Goal: Navigation & Orientation: Find specific page/section

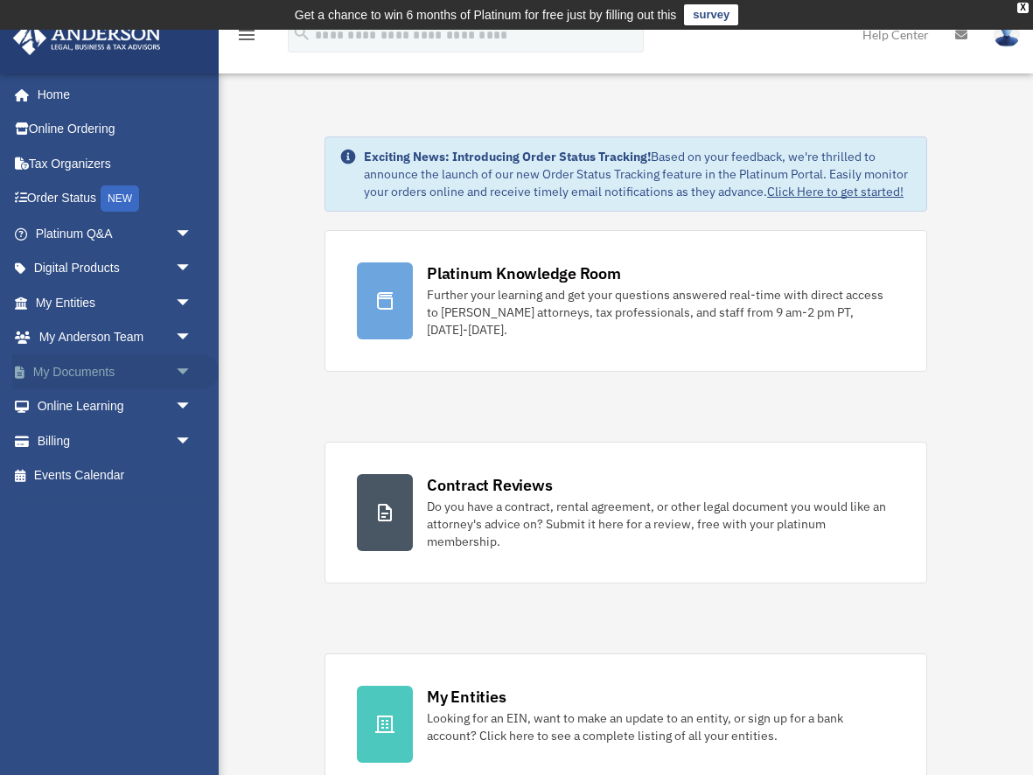
click at [63, 376] on link "My Documents arrow_drop_down" at bounding box center [115, 371] width 206 height 35
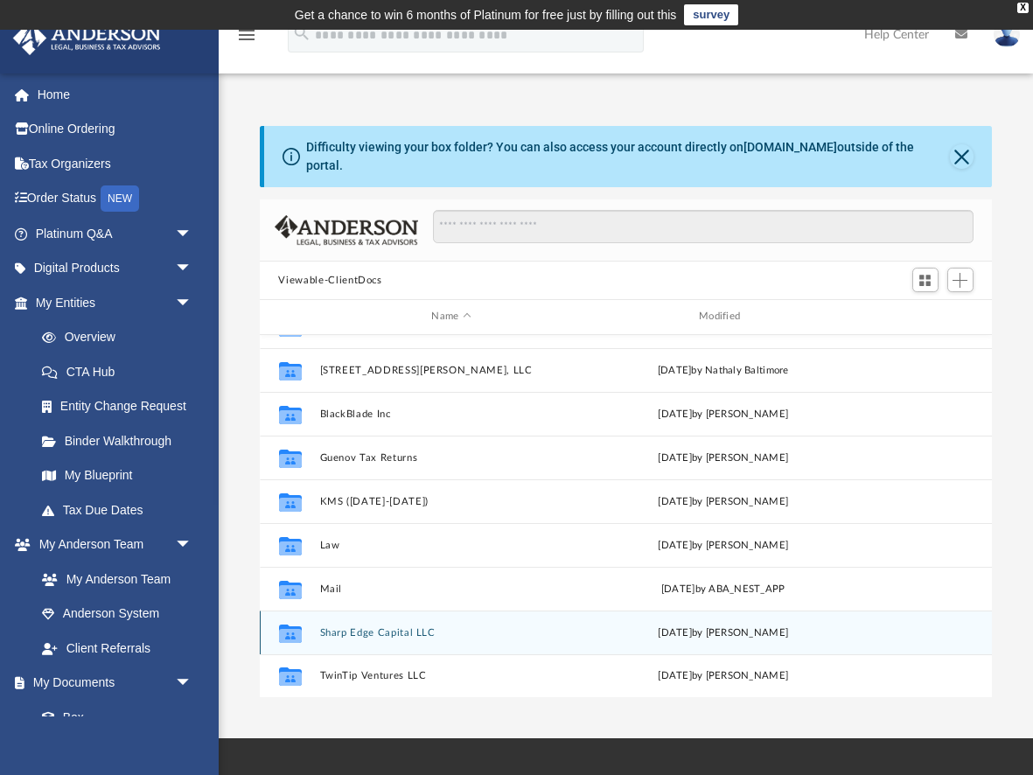
scroll to position [31, 0]
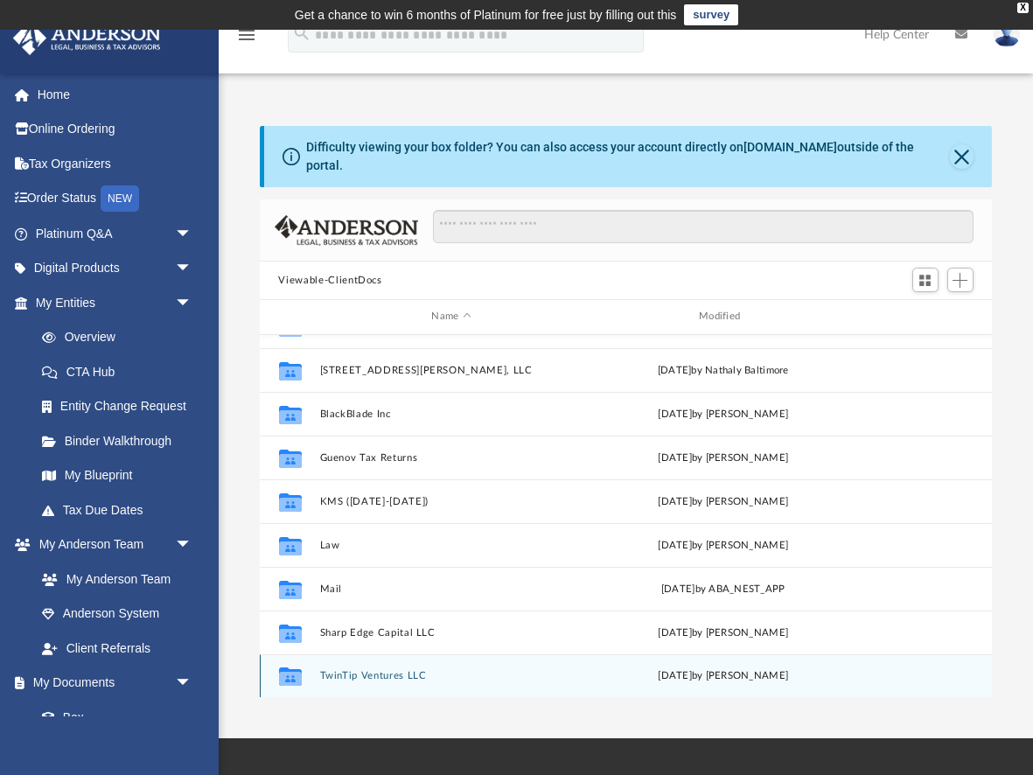
click at [357, 670] on button "TwinTip Ventures LLC" at bounding box center [451, 675] width 264 height 11
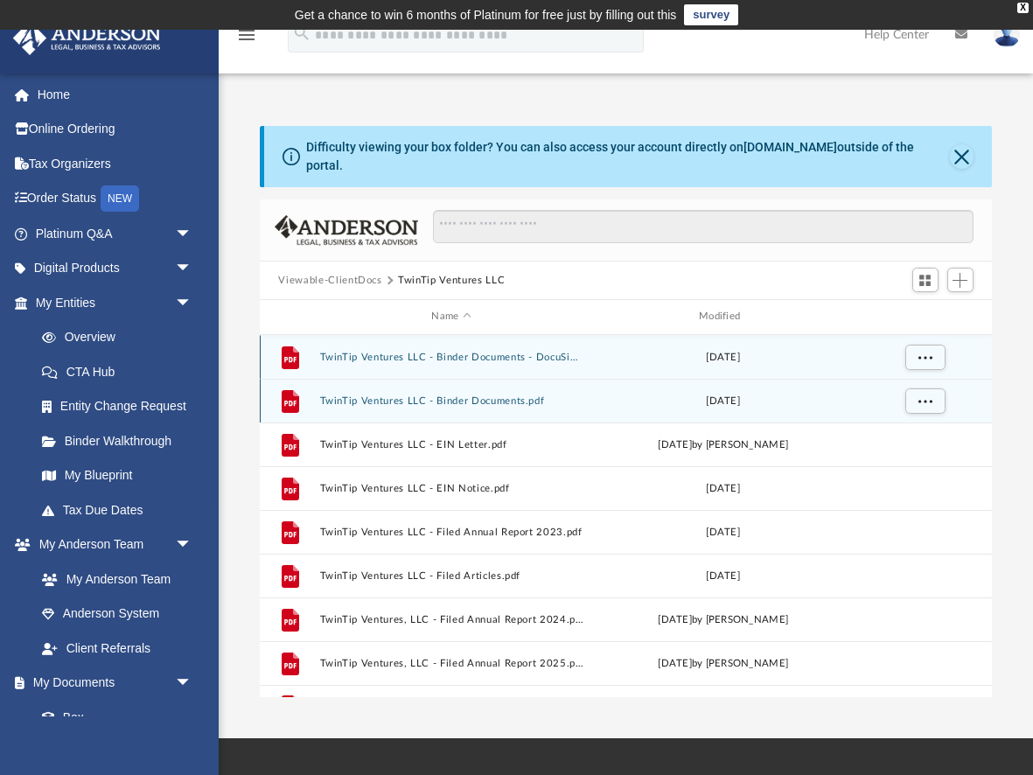
scroll to position [0, 0]
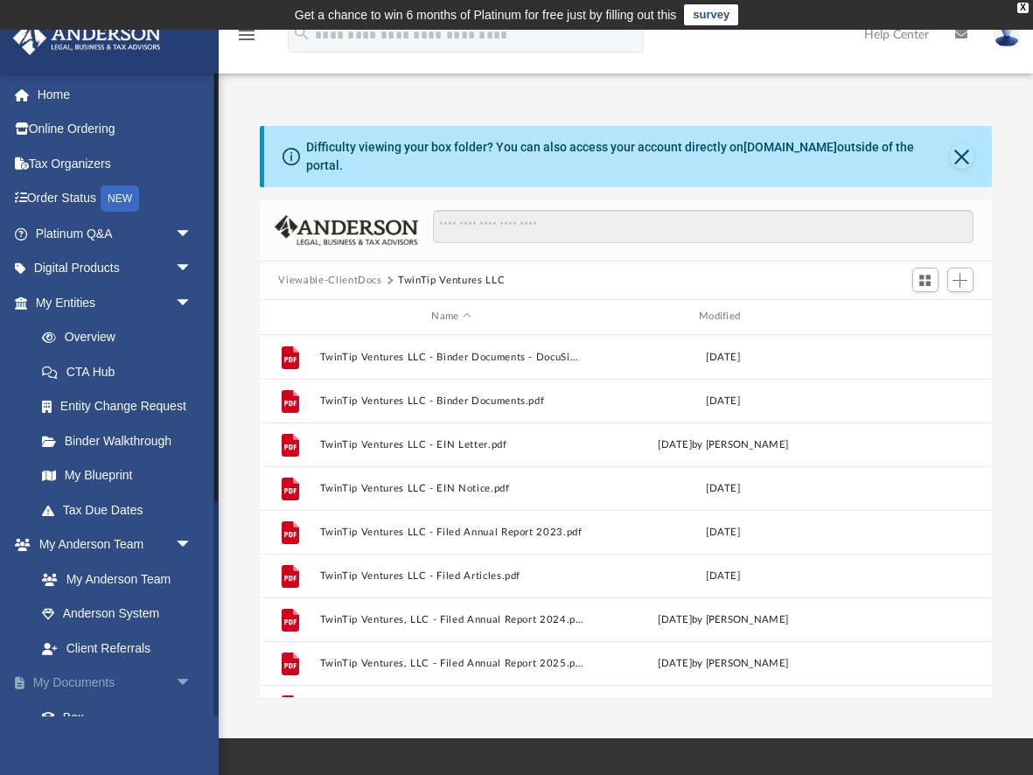
click at [98, 675] on link "My Documents arrow_drop_down" at bounding box center [115, 683] width 206 height 35
click at [73, 709] on link "Box" at bounding box center [121, 717] width 194 height 35
click at [74, 710] on link "Box" at bounding box center [121, 717] width 194 height 35
click at [186, 672] on span "arrow_drop_down" at bounding box center [192, 684] width 35 height 36
click at [180, 678] on span "arrow_drop_up" at bounding box center [192, 684] width 35 height 36
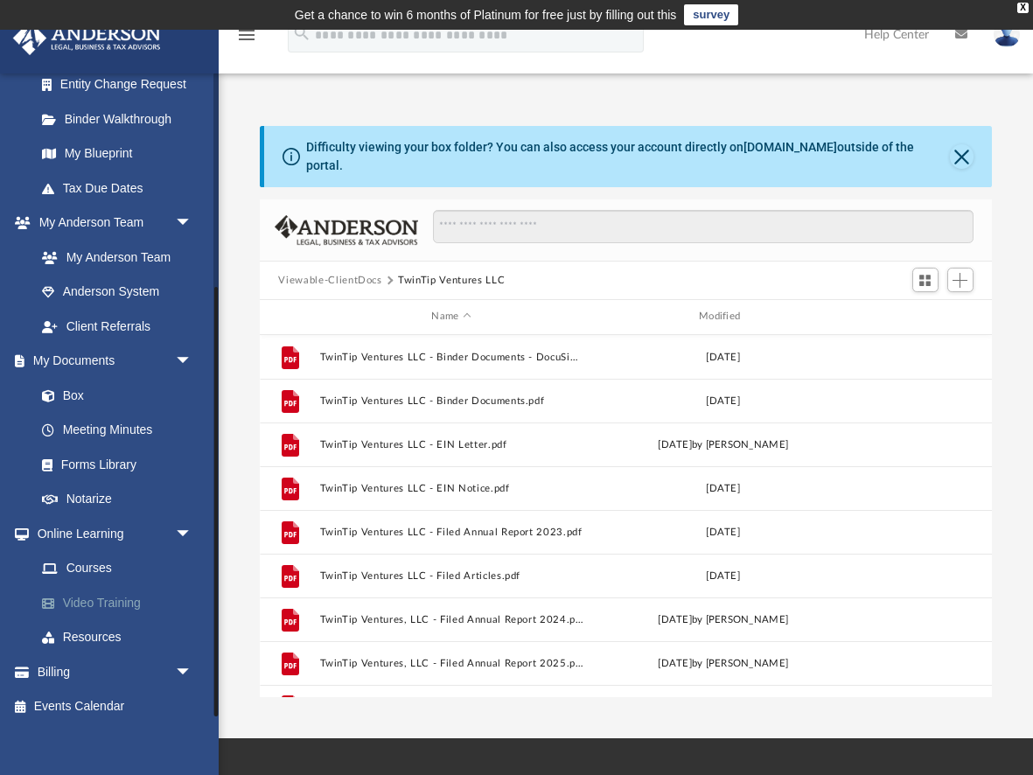
scroll to position [321, 0]
click at [73, 390] on link "Box" at bounding box center [121, 396] width 194 height 35
click at [73, 358] on link "My Documents arrow_drop_down" at bounding box center [115, 362] width 206 height 35
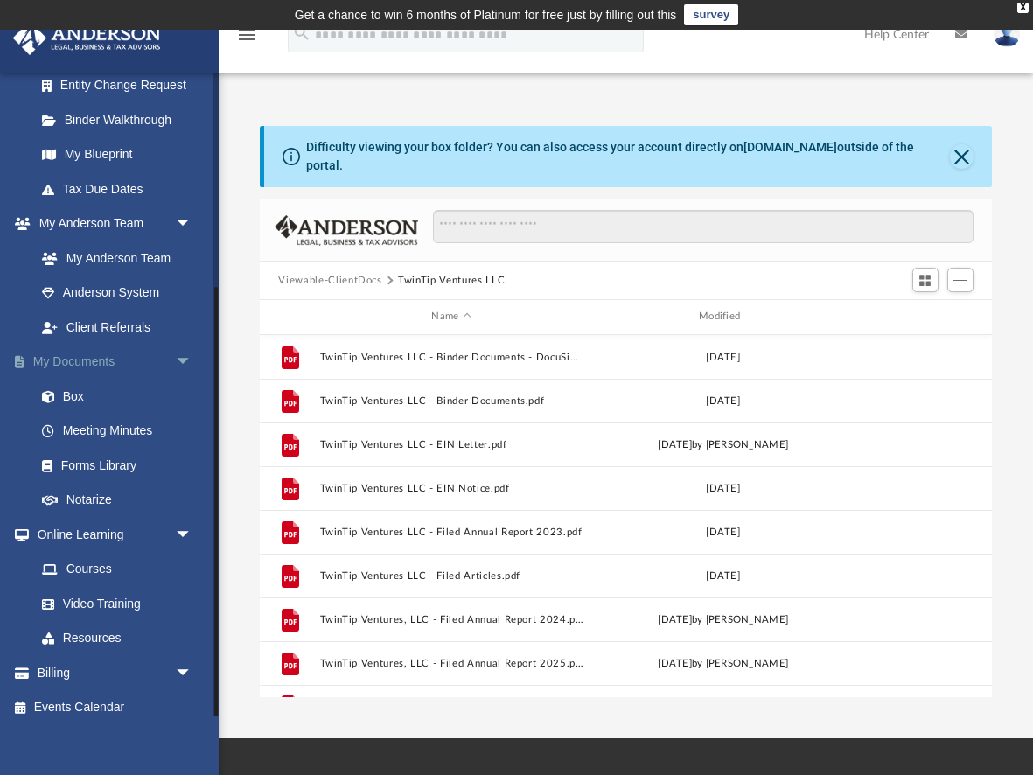
click at [73, 358] on link "My Documents arrow_drop_down" at bounding box center [115, 362] width 206 height 35
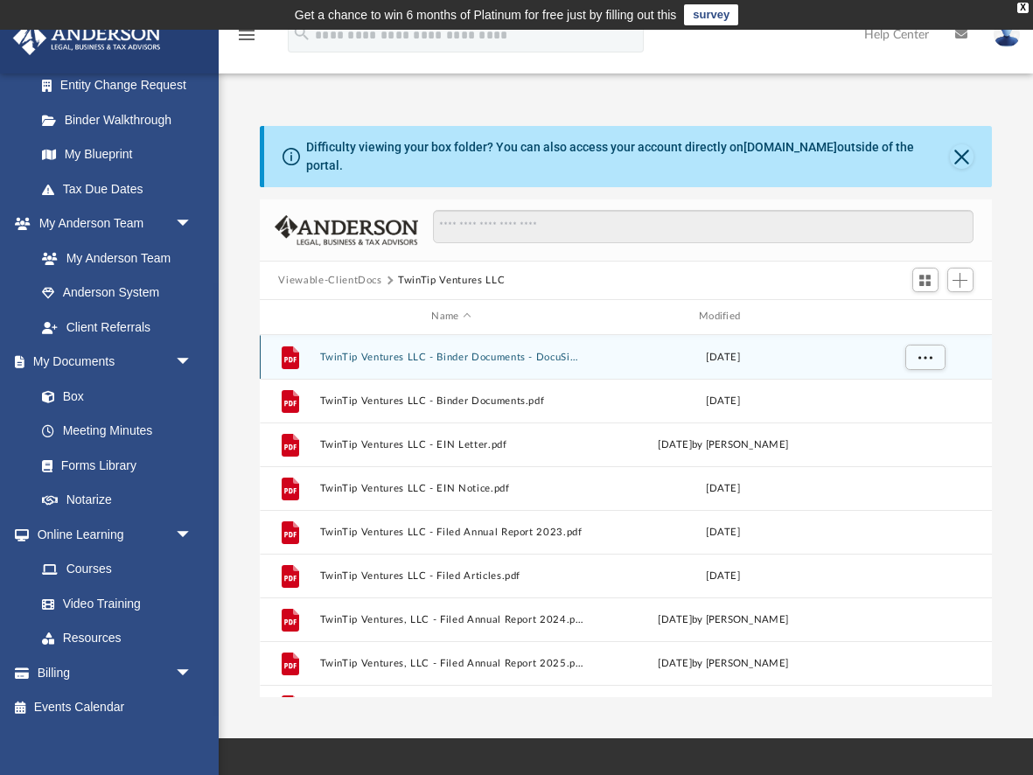
scroll to position [0, 0]
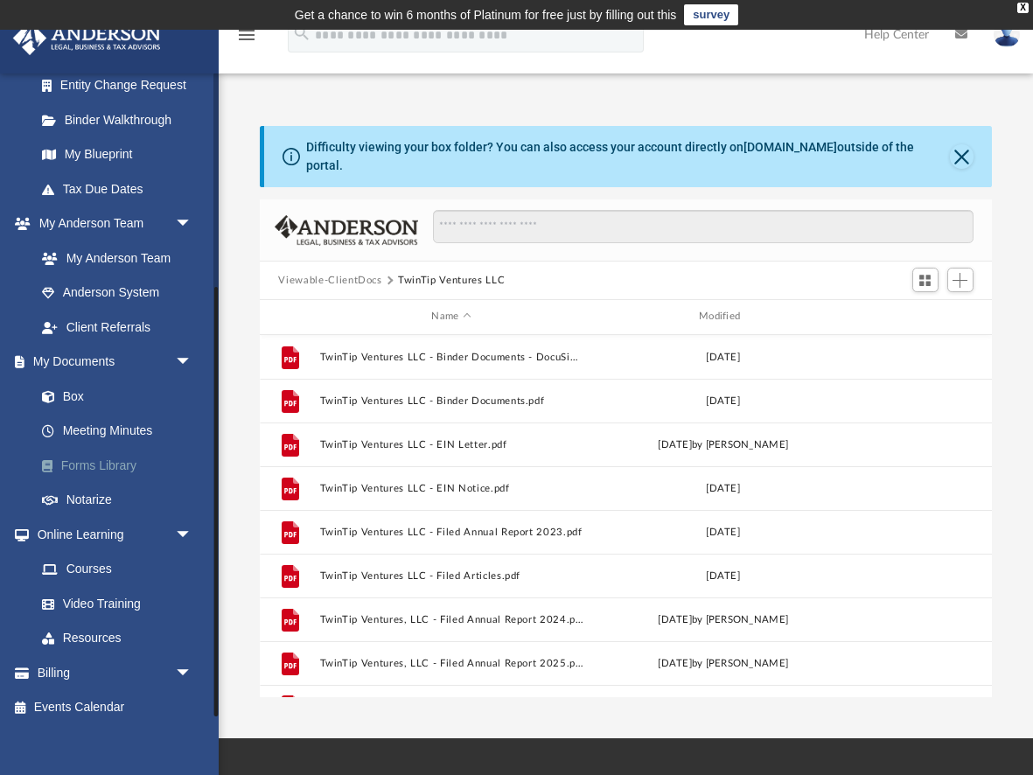
click at [90, 460] on link "Forms Library" at bounding box center [121, 465] width 194 height 35
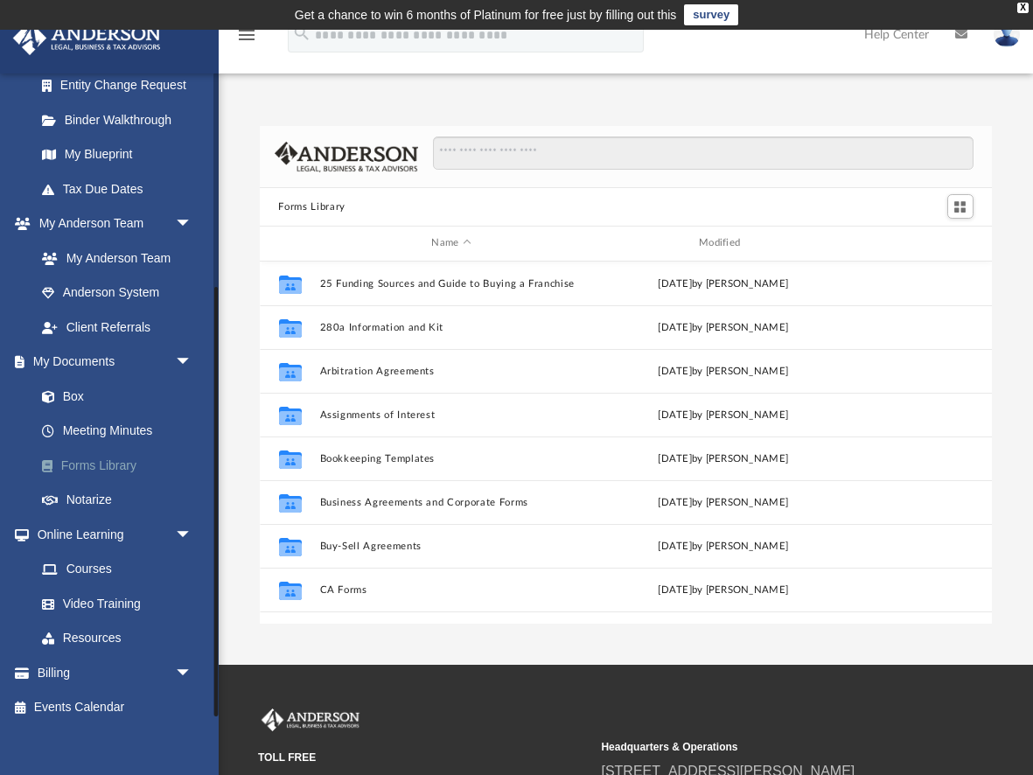
scroll to position [398, 733]
click at [87, 425] on link "Meeting Minutes" at bounding box center [121, 431] width 194 height 35
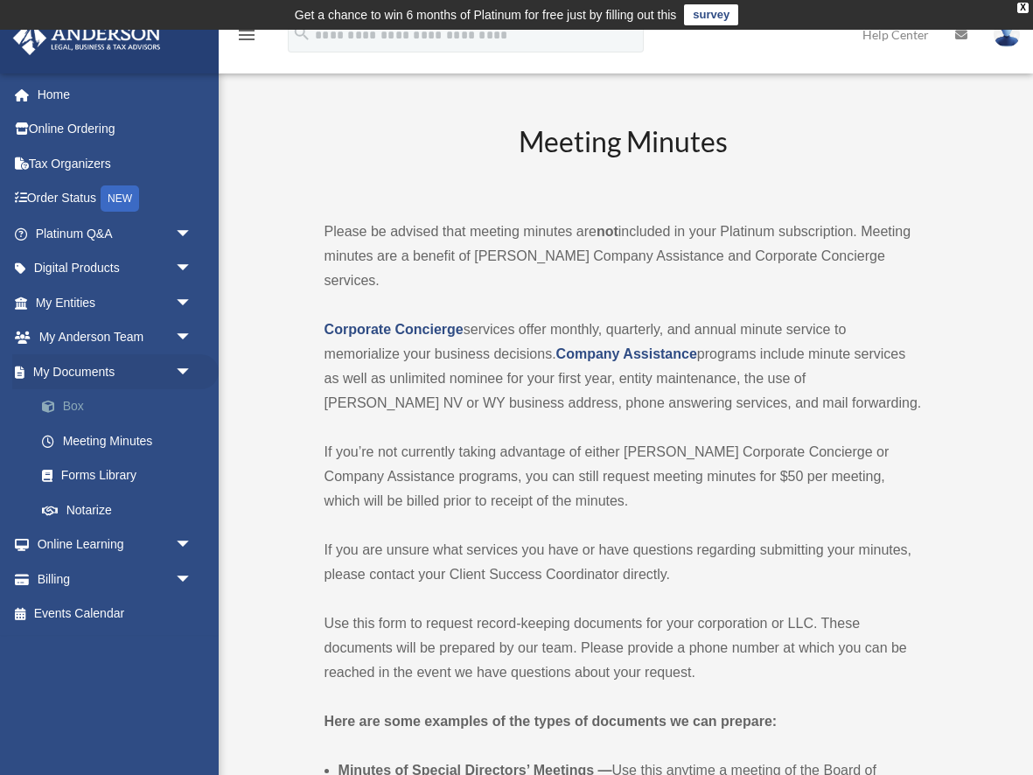
click at [71, 402] on link "Box" at bounding box center [121, 406] width 194 height 35
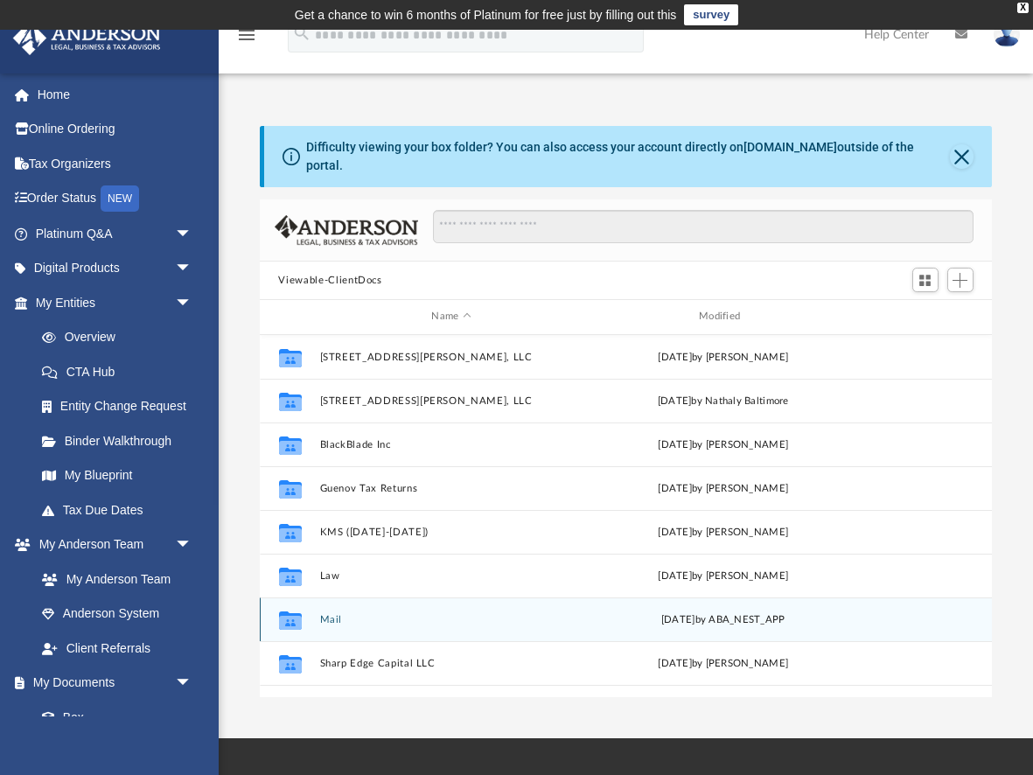
click at [326, 614] on button "Mail" at bounding box center [451, 619] width 264 height 11
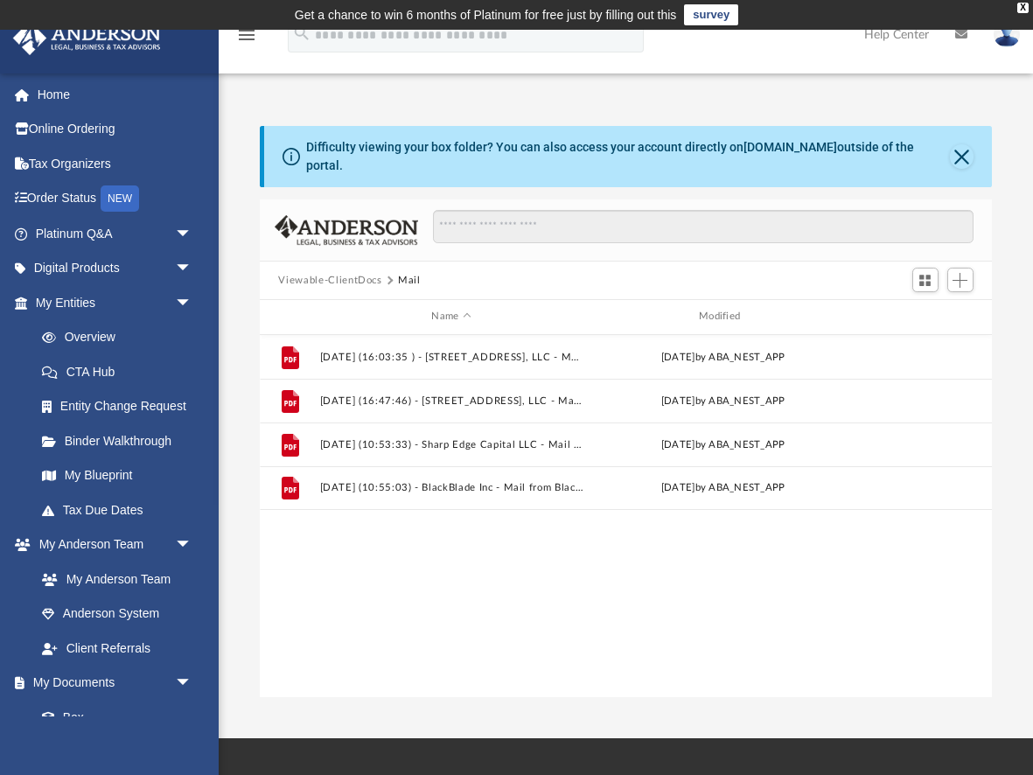
click at [326, 609] on div "File 2024.05.24 (16:03:35 ) - 1136 Shore Drive, LLC - Mail from IRS DEPARTMENT …" at bounding box center [626, 516] width 733 height 363
